Goal: Ask a question

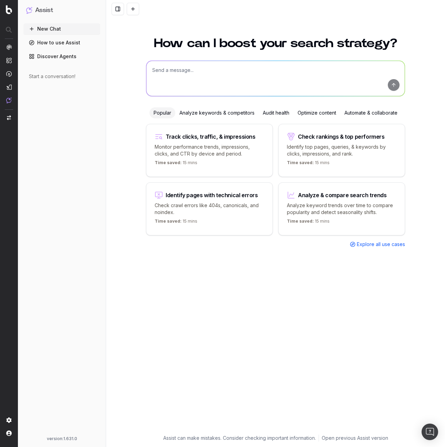
click at [91, 160] on div "New Chat How to use Assist Discover Agents Start a conversation!" at bounding box center [61, 228] width 77 height 410
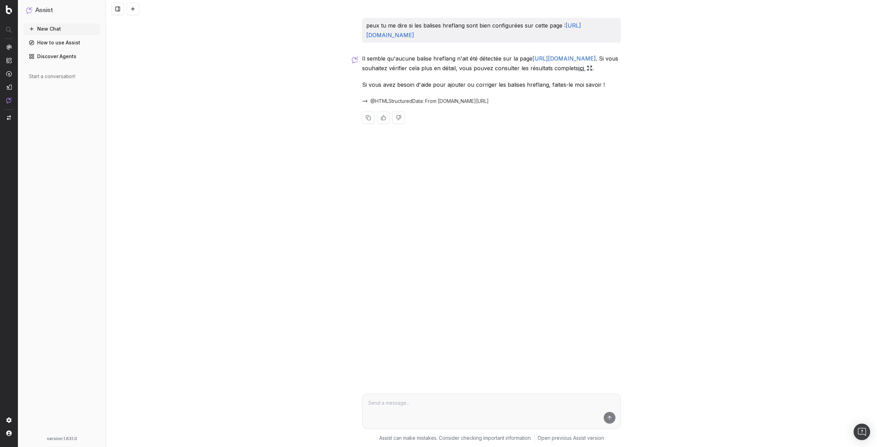
click at [582, 69] on link "ici" at bounding box center [585, 68] width 14 height 10
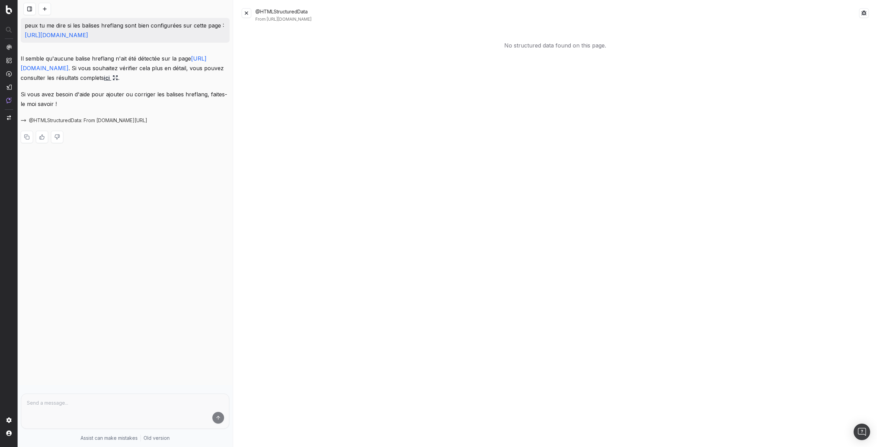
click at [247, 15] on button at bounding box center [247, 13] width 10 height 10
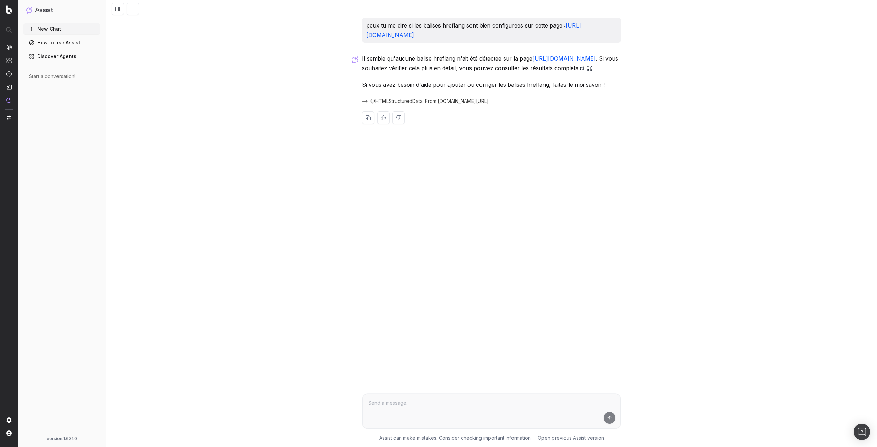
click at [416, 100] on span "@HTMLStructuredData: From fr.st-dupont.com/" at bounding box center [429, 101] width 118 height 7
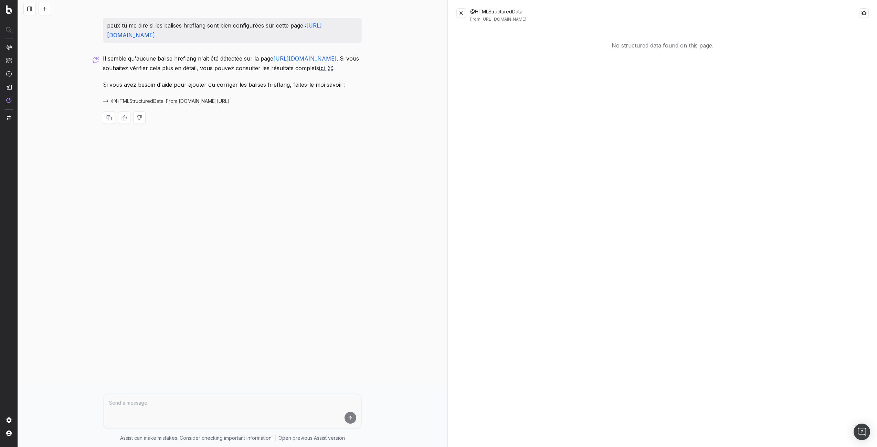
click at [461, 14] on button at bounding box center [461, 13] width 10 height 10
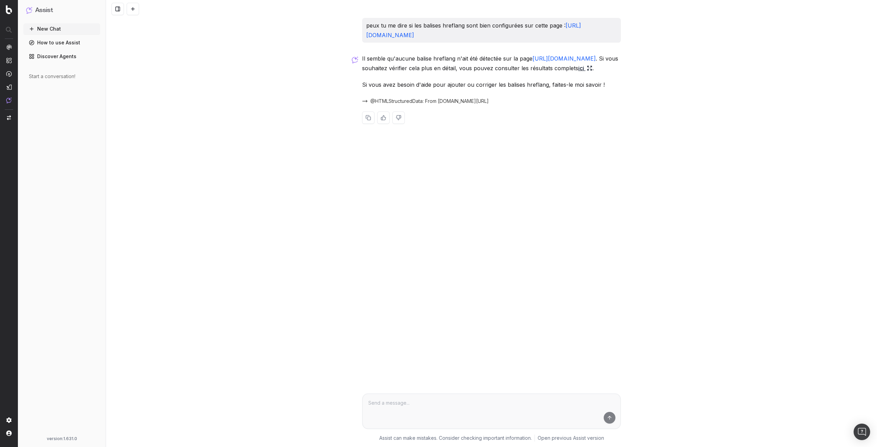
click at [266, 115] on div "peux tu me dire si les balises hreflang sont bien configurées sur cette page : …" at bounding box center [491, 223] width 771 height 447
